Goal: Information Seeking & Learning: Learn about a topic

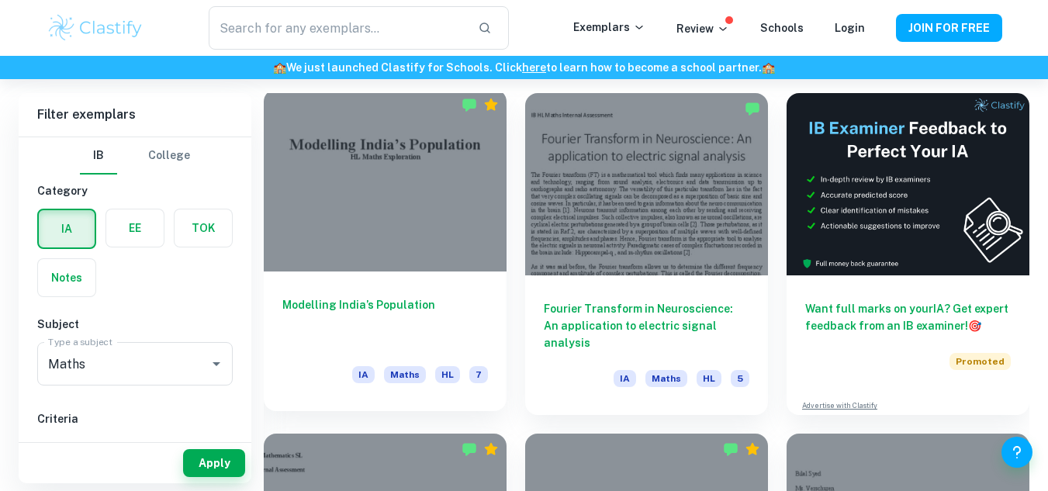
scroll to position [430, 0]
click at [444, 348] on div "Modelling India’s Population IA Maths HL 7" at bounding box center [385, 341] width 243 height 140
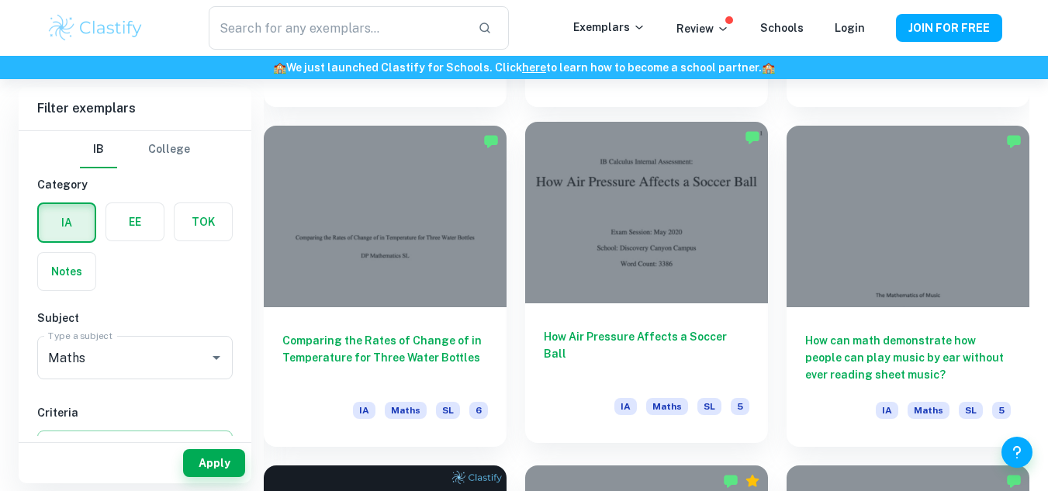
scroll to position [2098, 0]
click at [717, 409] on span "SL" at bounding box center [709, 407] width 24 height 17
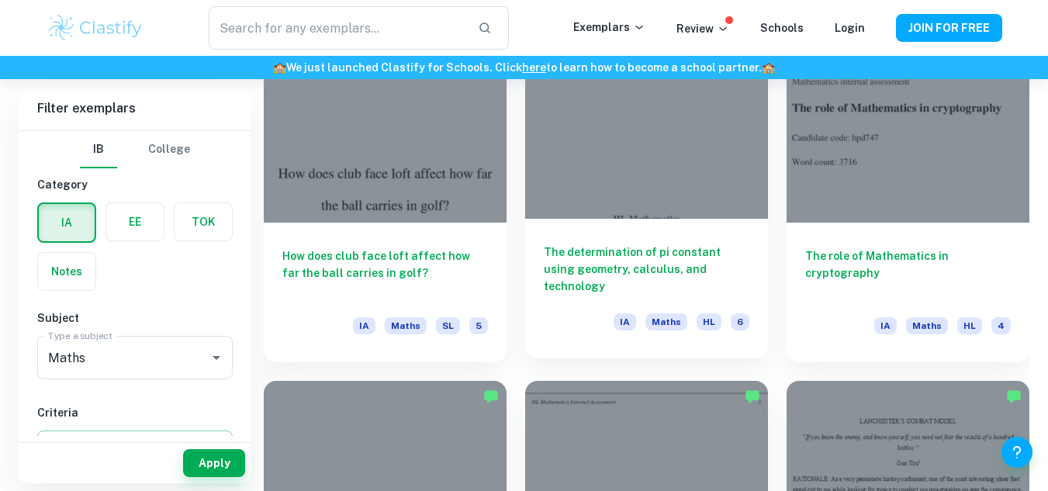
scroll to position [1464, 0]
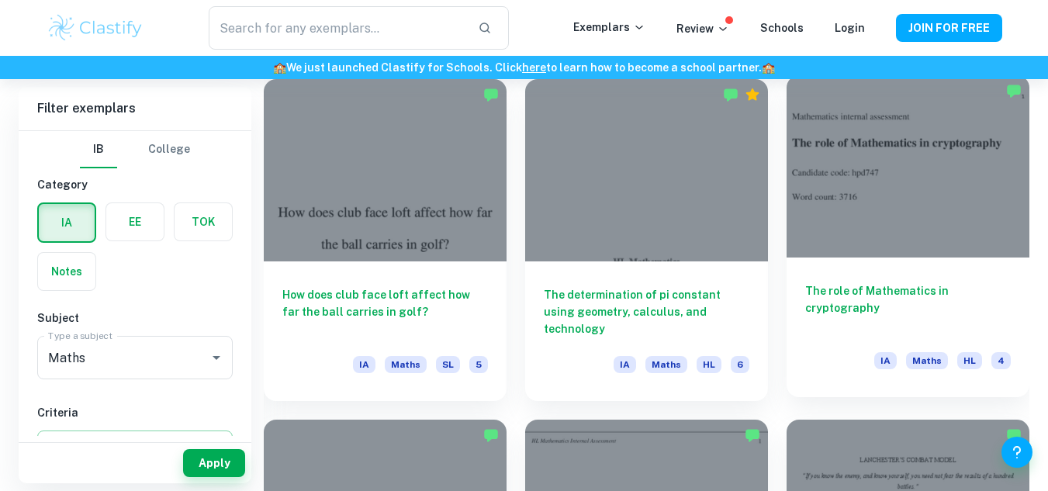
click at [827, 302] on h6 "The role of Mathematics in cryptography" at bounding box center [908, 307] width 206 height 51
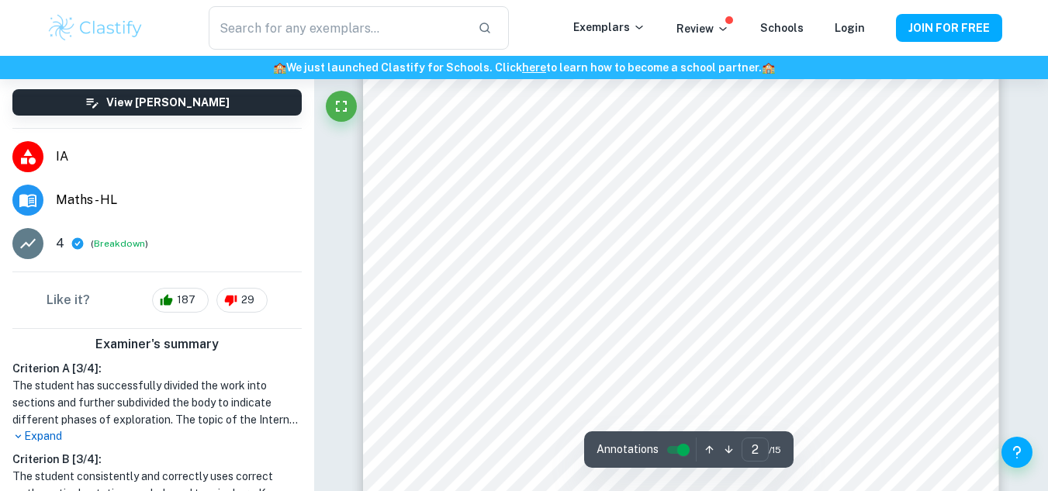
scroll to position [1086, 0]
click at [342, 106] on icon "Fullscreen" at bounding box center [341, 106] width 19 height 19
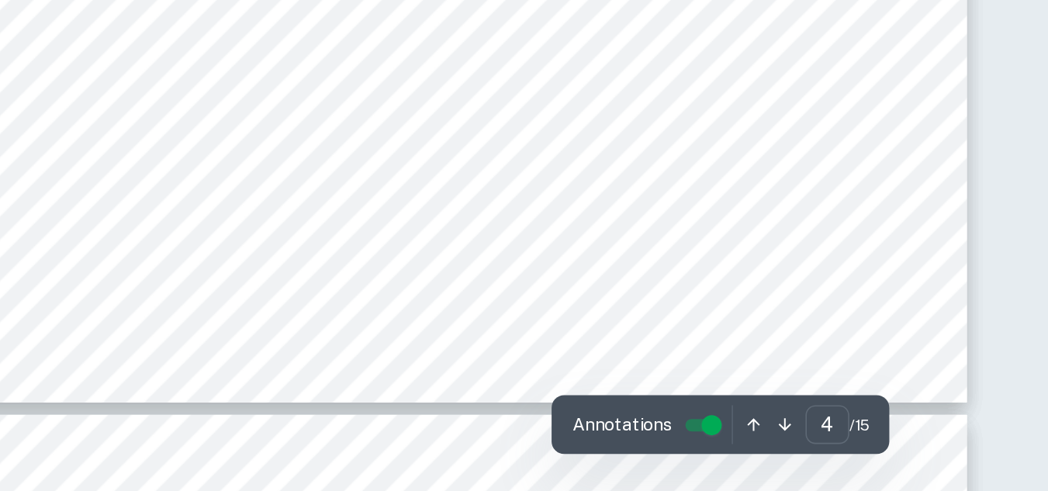
scroll to position [3200, 0]
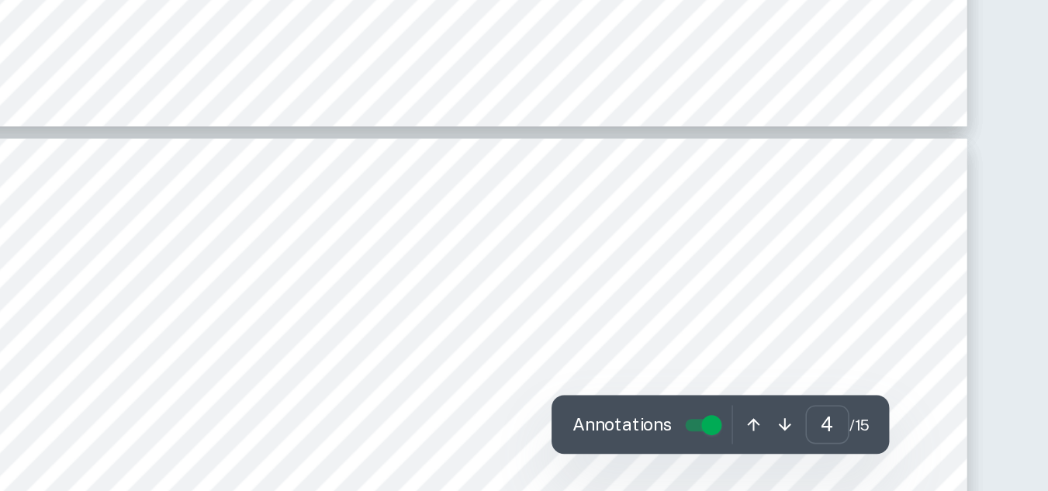
type input "5"
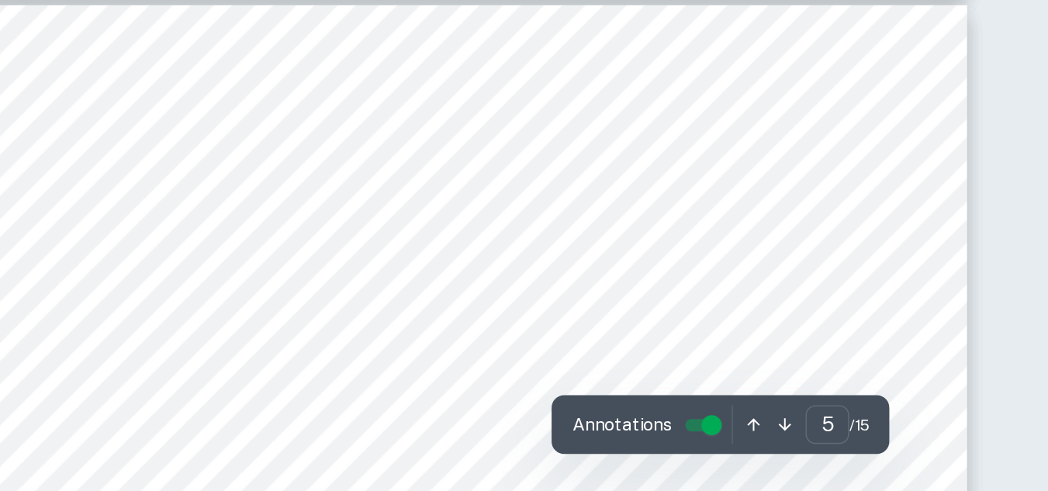
scroll to position [3445, 0]
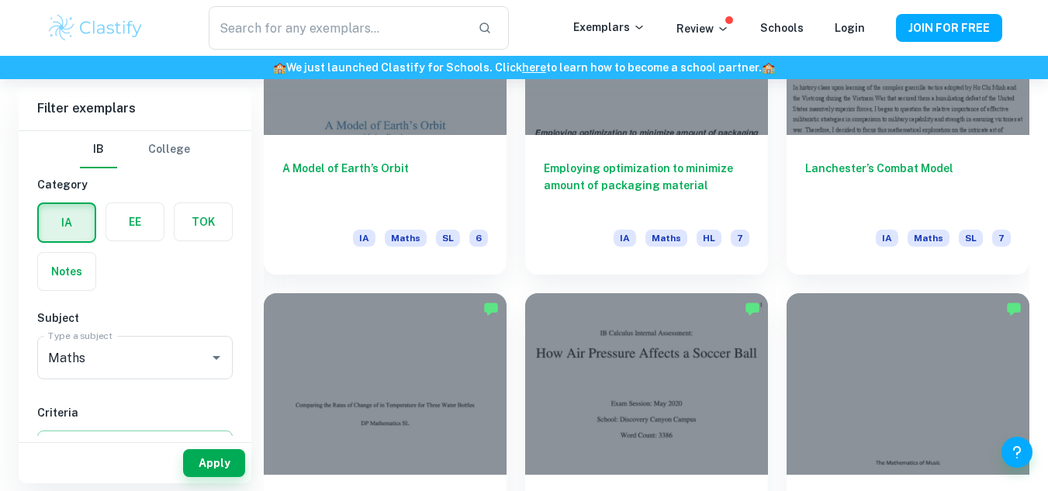
scroll to position [1930, 0]
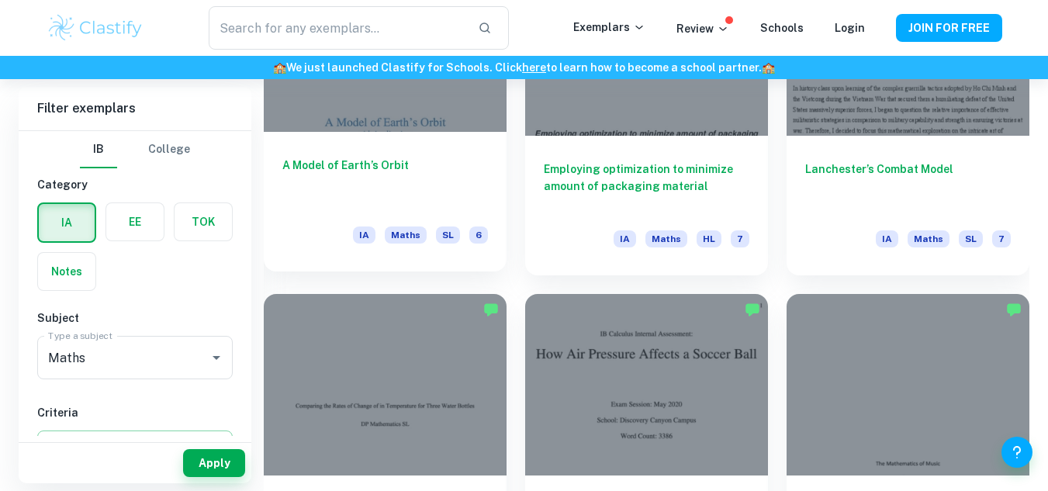
click at [373, 165] on h6 "A Model of Earth’s Orbit" at bounding box center [385, 182] width 206 height 51
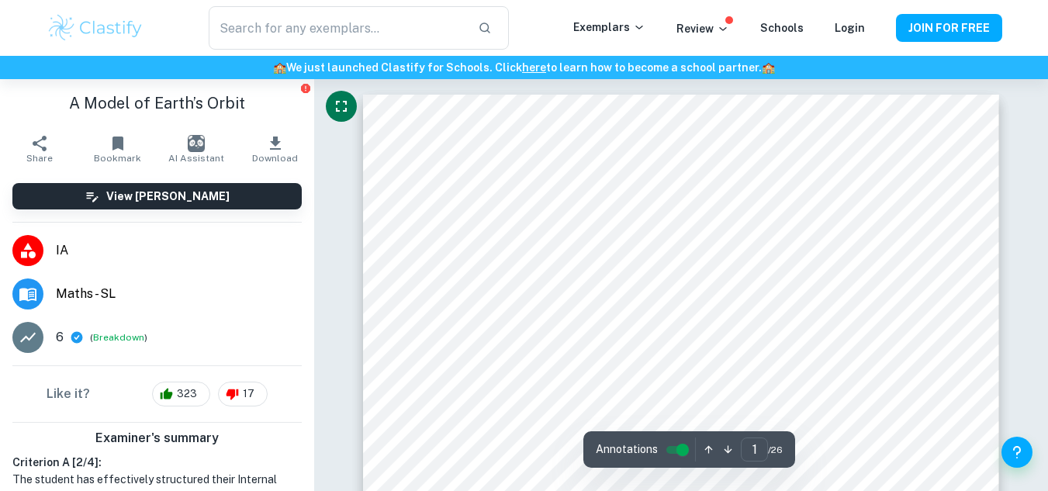
click at [332, 100] on icon "Fullscreen" at bounding box center [341, 106] width 19 height 19
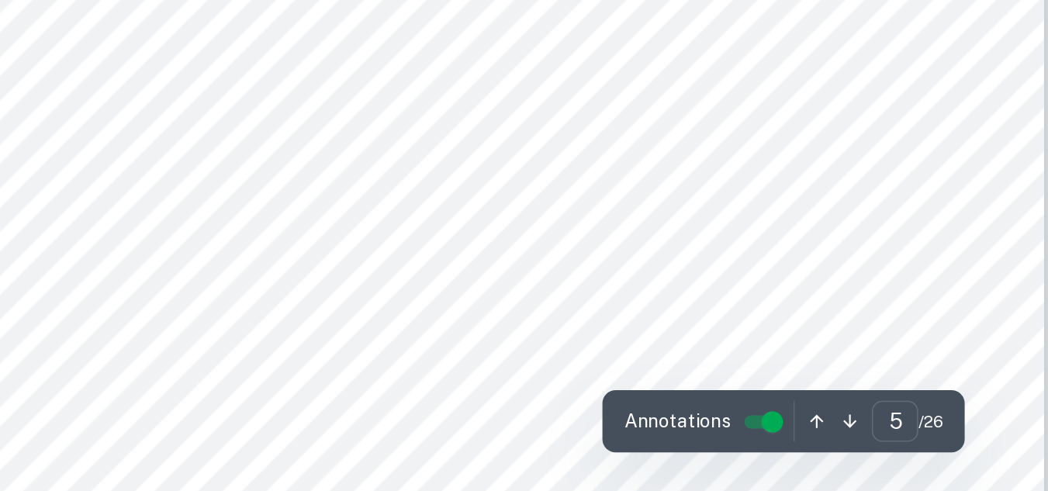
scroll to position [3553, 0]
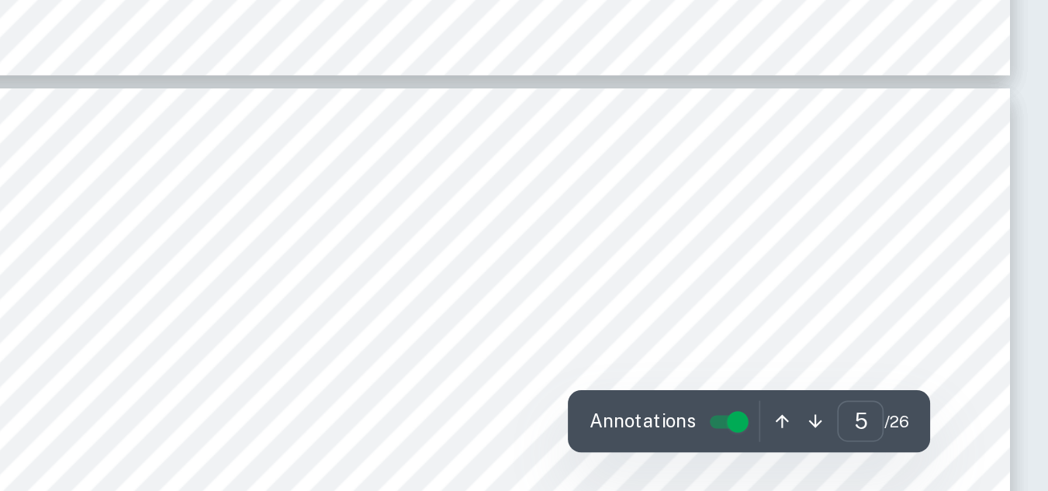
type input "6"
